Goal: Task Accomplishment & Management: Manage account settings

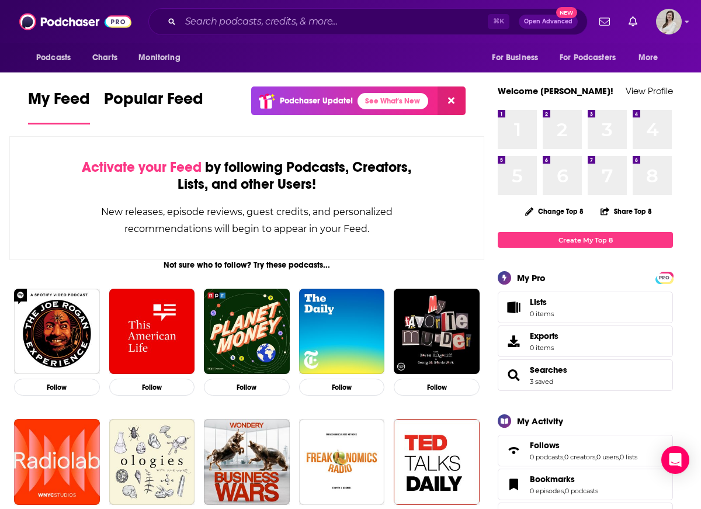
click at [683, 27] on div "Podcasts Charts Monitoring ⌘ K Open Advanced New For Business For Podcasters Mo…" at bounding box center [350, 21] width 701 height 43
click at [676, 27] on img "Logged in as britt11559" at bounding box center [669, 22] width 26 height 26
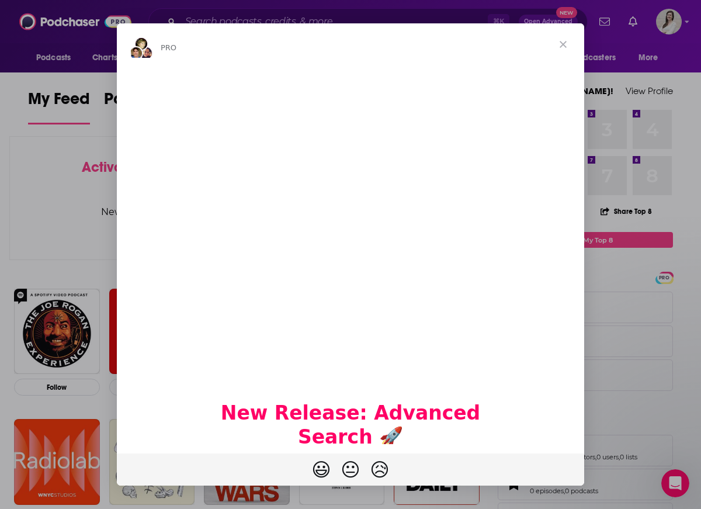
click at [624, 89] on div "Intercom messenger" at bounding box center [350, 254] width 701 height 509
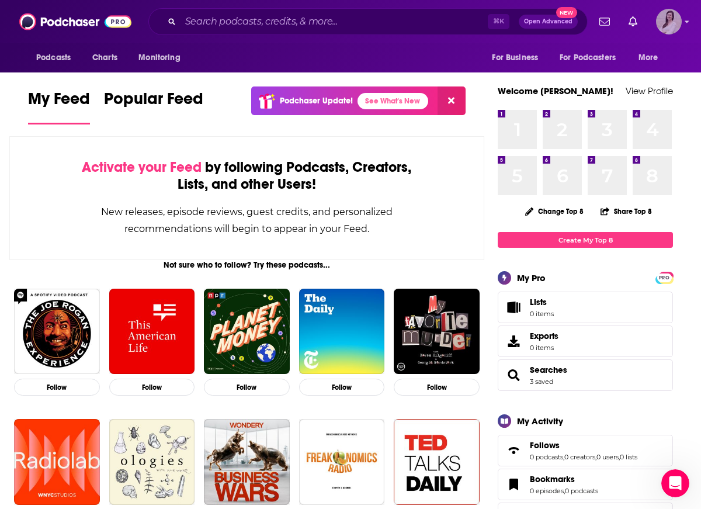
click at [680, 25] on img "Logged in as britt11559" at bounding box center [669, 22] width 26 height 26
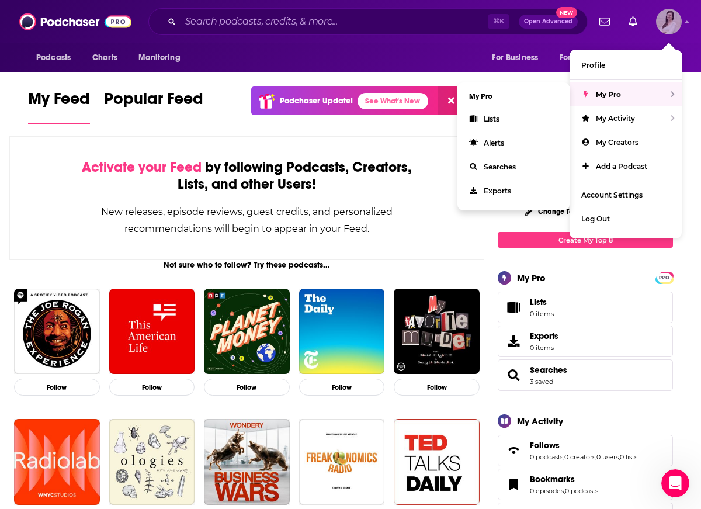
click at [600, 91] on span "My Pro" at bounding box center [608, 94] width 25 height 9
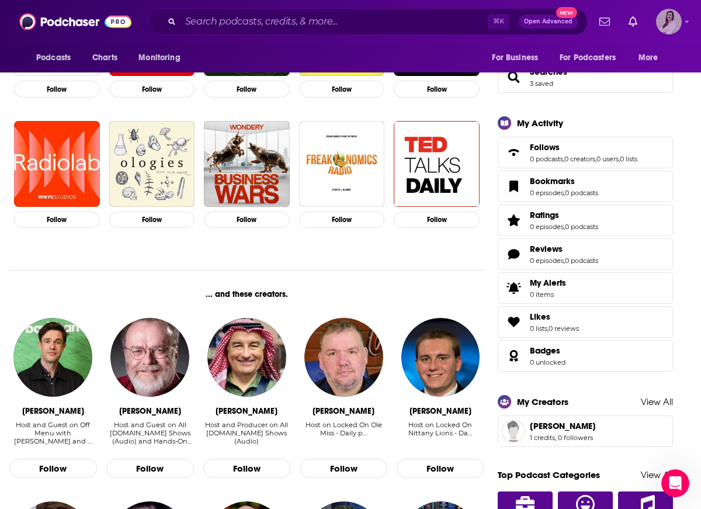
scroll to position [407, 0]
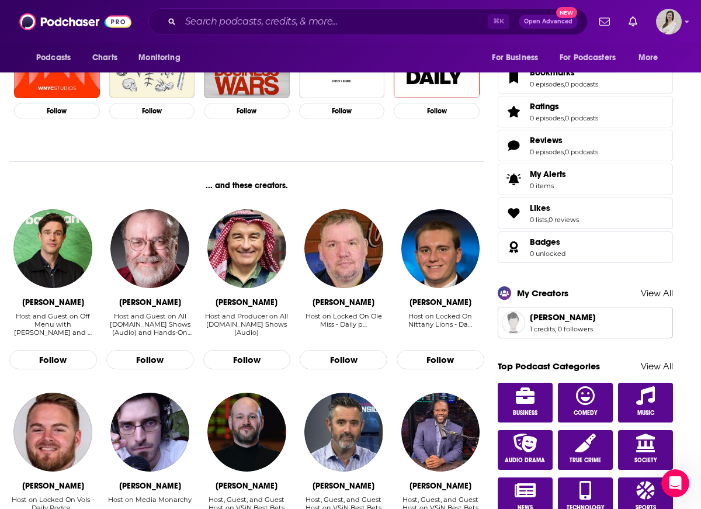
click at [578, 321] on span "[PERSON_NAME]" at bounding box center [563, 317] width 66 height 11
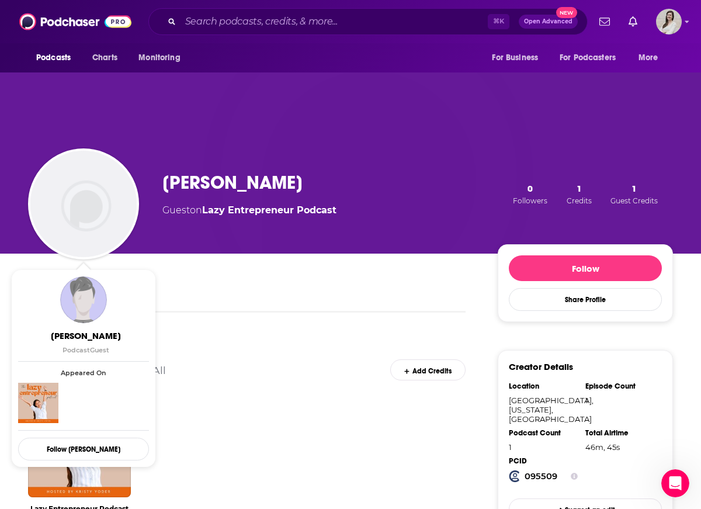
click at [86, 205] on img "Jeremy Harrison" at bounding box center [83, 204] width 106 height 106
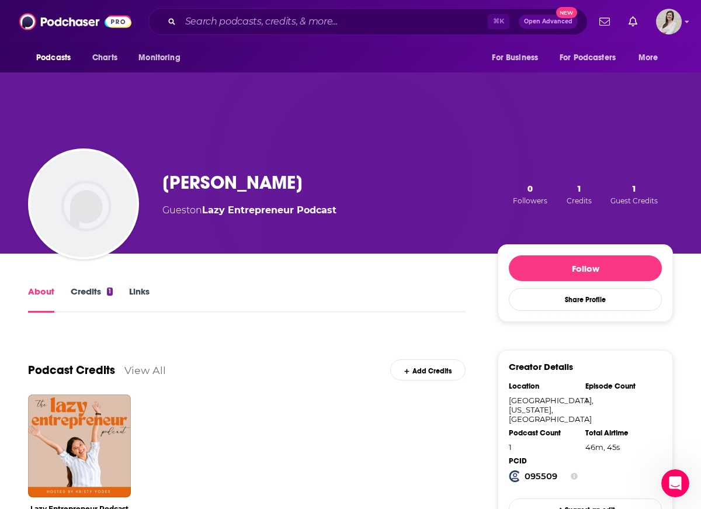
click at [89, 210] on img "Jeremy Harrison" at bounding box center [83, 204] width 106 height 106
click at [91, 209] on img "Jeremy Harrison" at bounding box center [83, 204] width 106 height 106
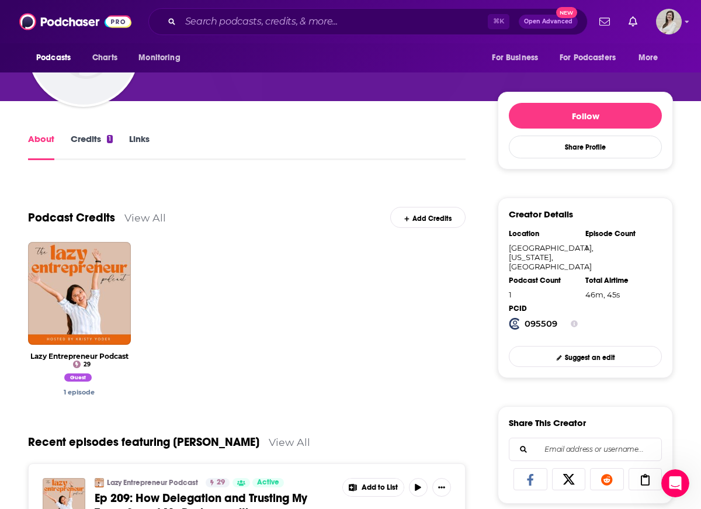
scroll to position [95, 0]
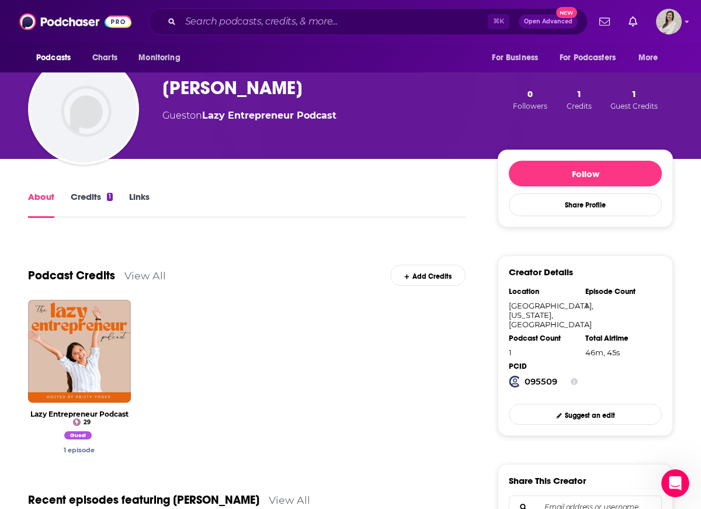
click at [595, 409] on link "Suggest an edit" at bounding box center [585, 414] width 153 height 20
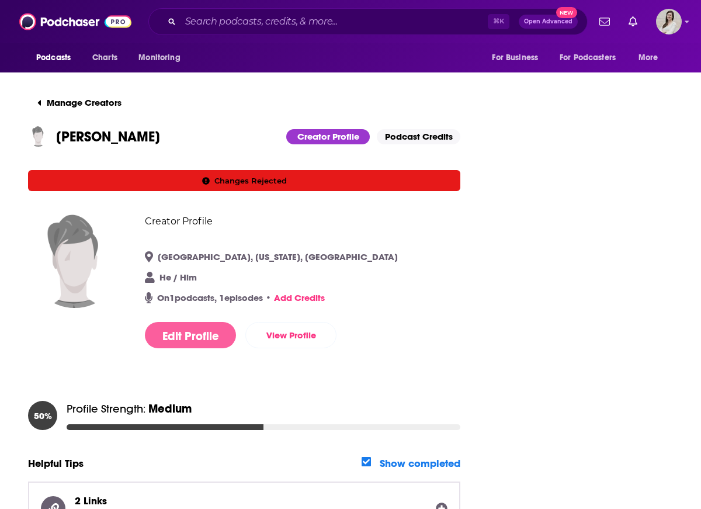
click at [193, 328] on button "Edit Profile" at bounding box center [190, 335] width 91 height 26
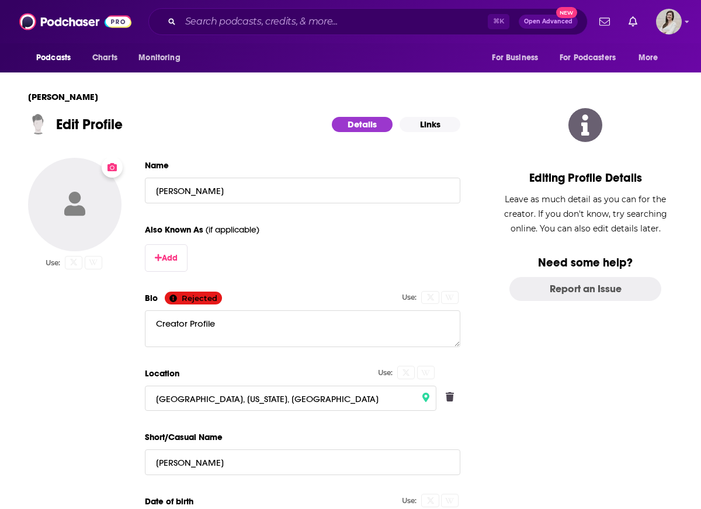
click at [110, 167] on icon "Change Photo" at bounding box center [112, 166] width 9 height 9
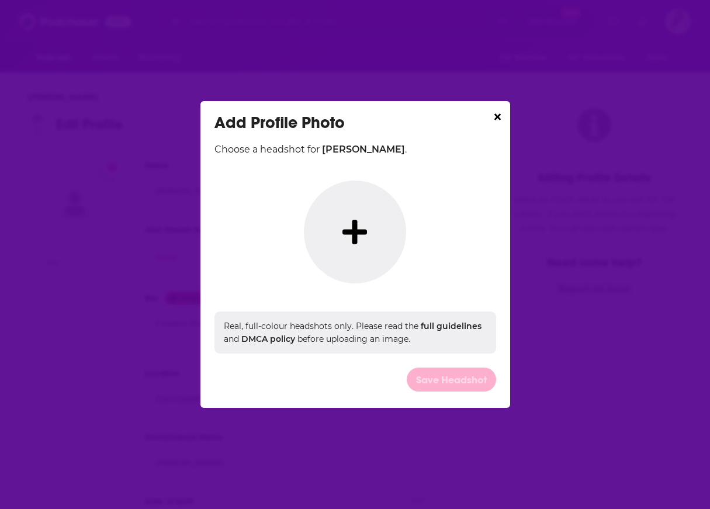
click at [374, 223] on button "Dialog" at bounding box center [355, 232] width 102 height 103
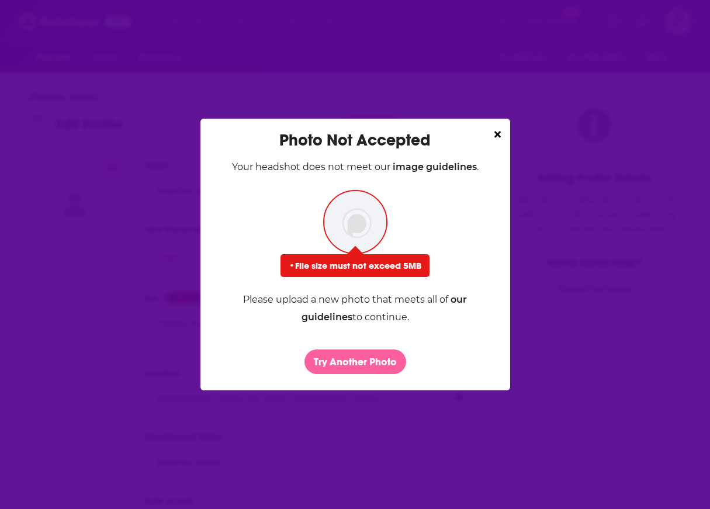
click at [371, 373] on button "Try Another Photo" at bounding box center [356, 362] width 102 height 24
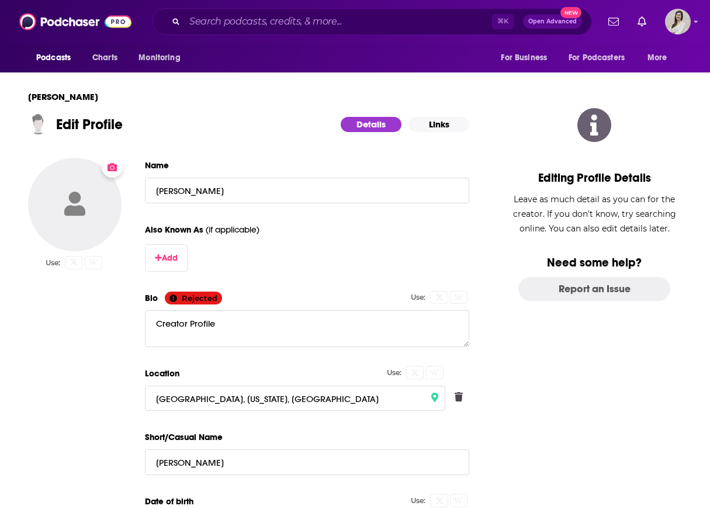
click at [538, 85] on div "Photo Not Accepted Your headshot does not meet our image guidelines . • File si…" at bounding box center [355, 254] width 710 height 509
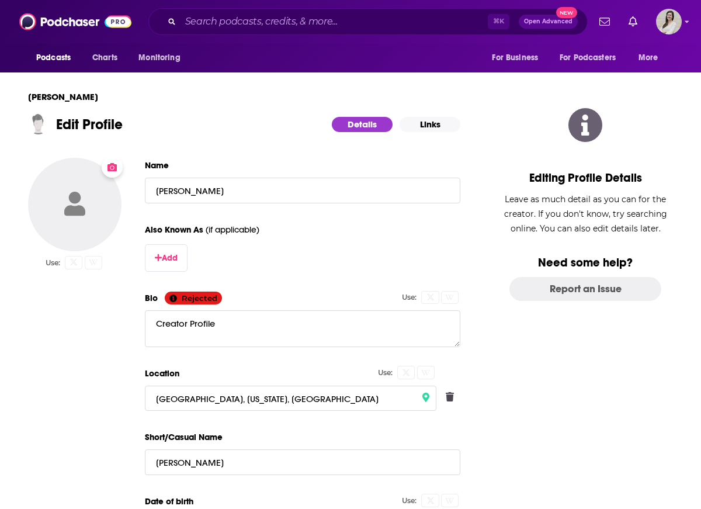
click at [90, 206] on button "Change Photo" at bounding box center [75, 205] width 94 height 94
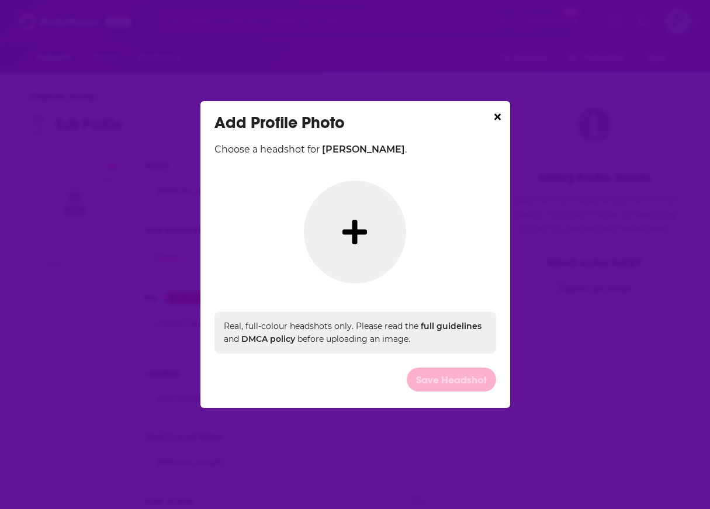
click at [342, 231] on button "Dialog" at bounding box center [355, 232] width 102 height 103
click at [350, 233] on icon "Dialog" at bounding box center [355, 232] width 25 height 25
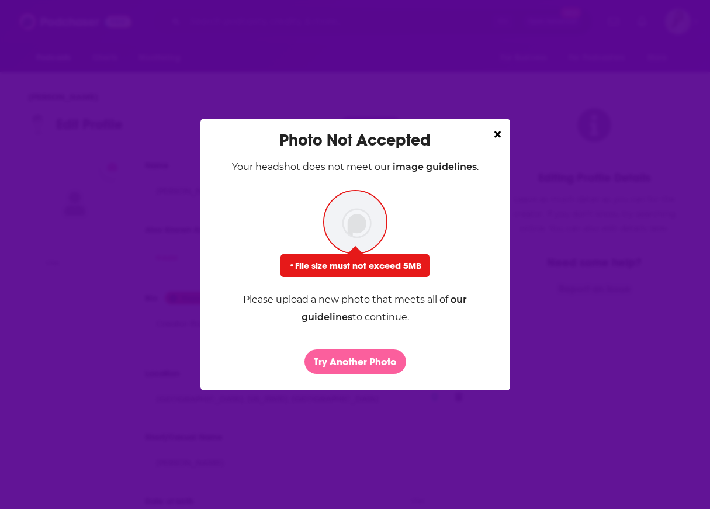
click at [366, 362] on button "Try Another Photo" at bounding box center [356, 362] width 102 height 24
click at [373, 359] on button "Try Another Photo" at bounding box center [356, 362] width 102 height 24
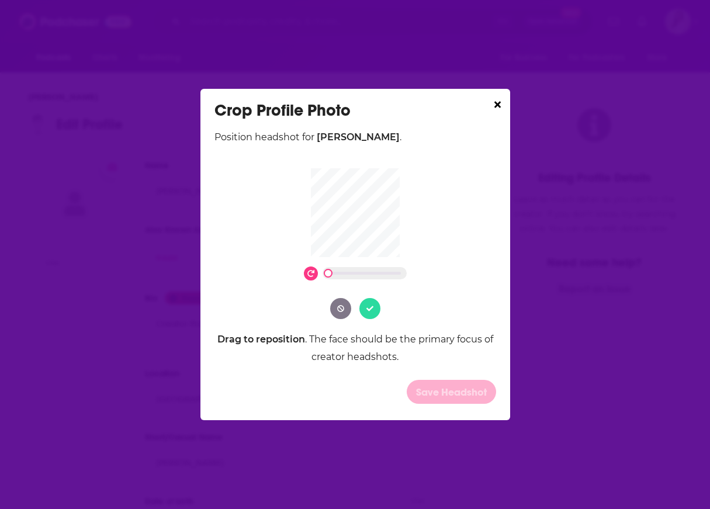
click at [375, 314] on button "Dialog" at bounding box center [369, 308] width 21 height 21
